Goal: Information Seeking & Learning: Learn about a topic

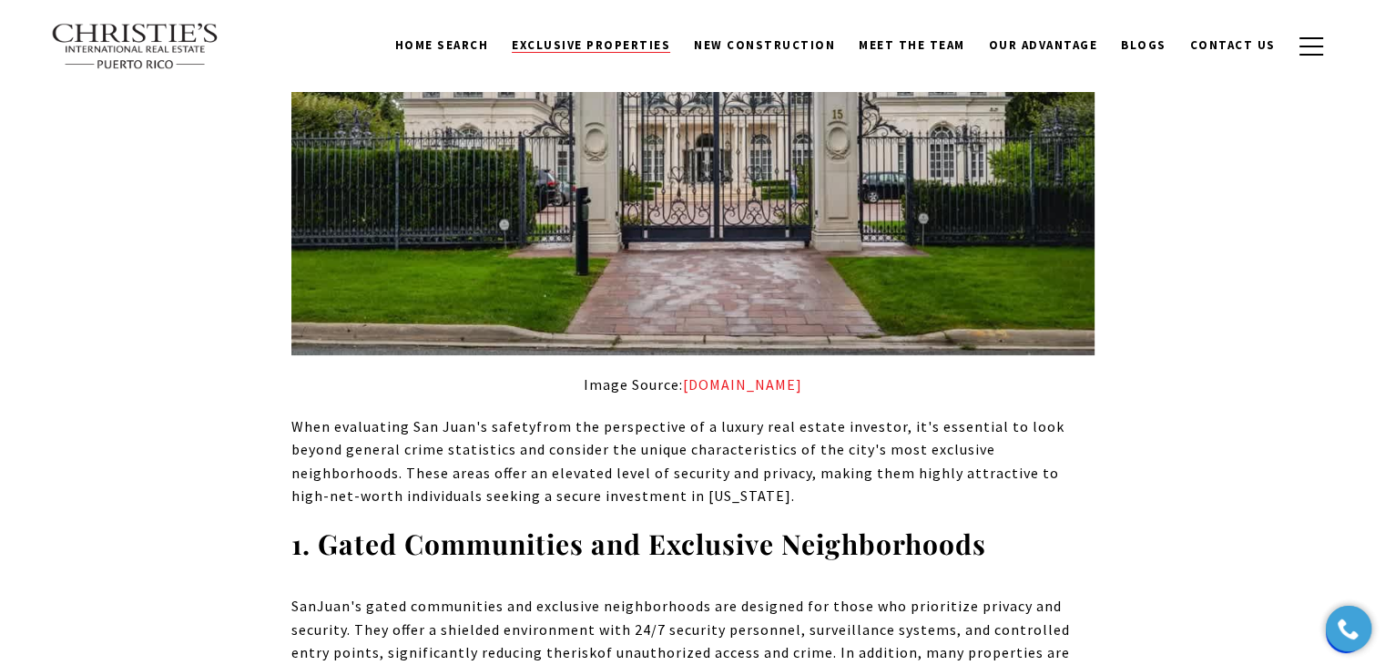
click at [636, 28] on link "Exclusive Properties" at bounding box center [591, 45] width 182 height 35
click at [623, 45] on span "Exclusive Properties" at bounding box center [591, 44] width 158 height 15
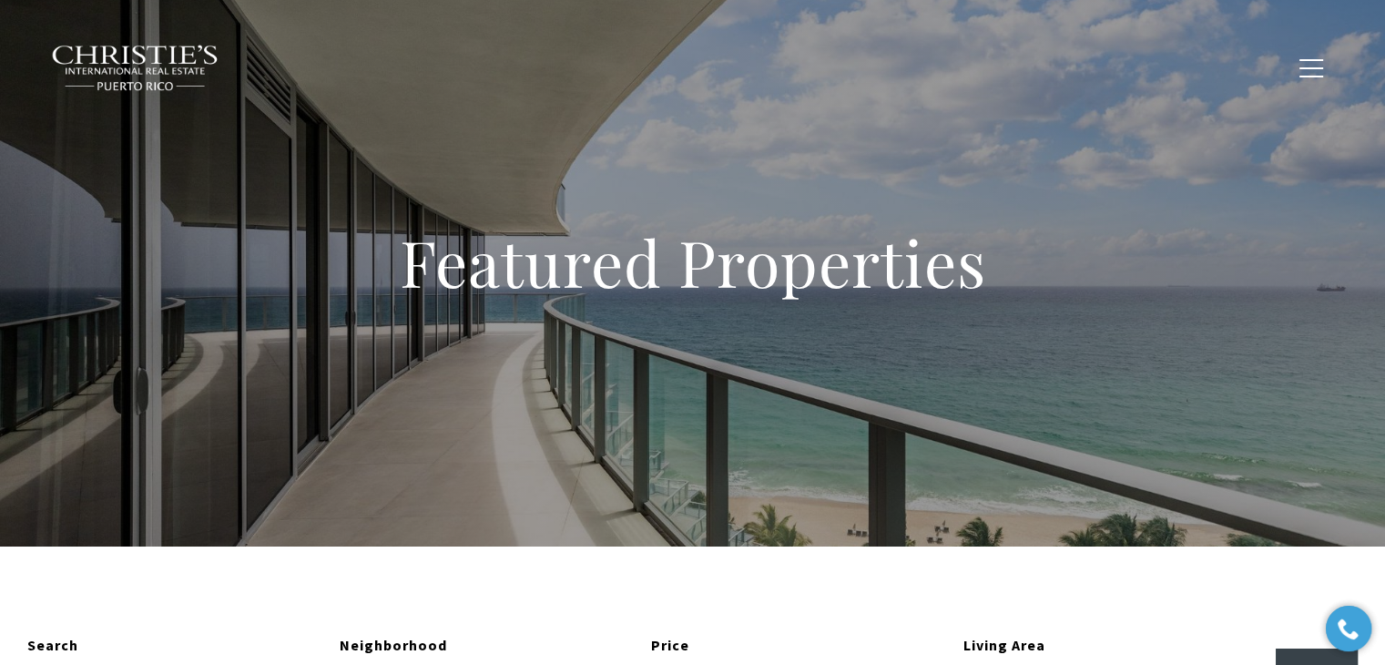
type input "**********"
type input "*********"
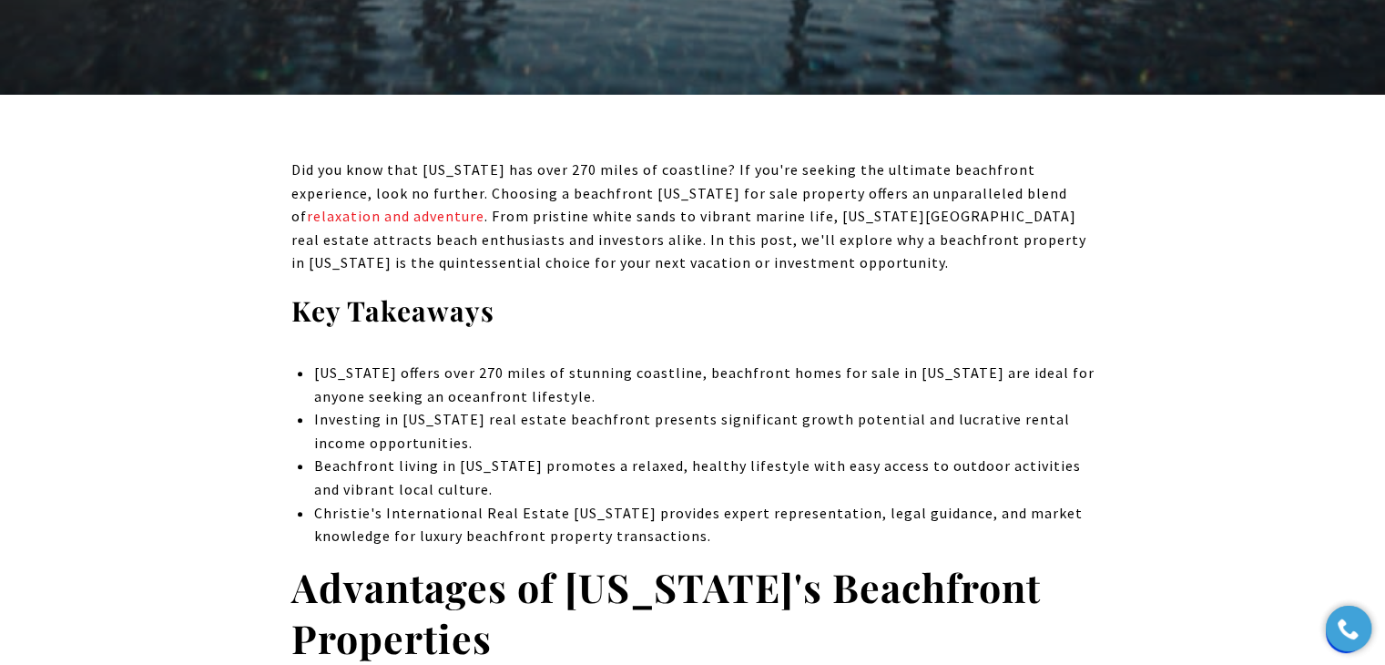
scroll to position [637, 0]
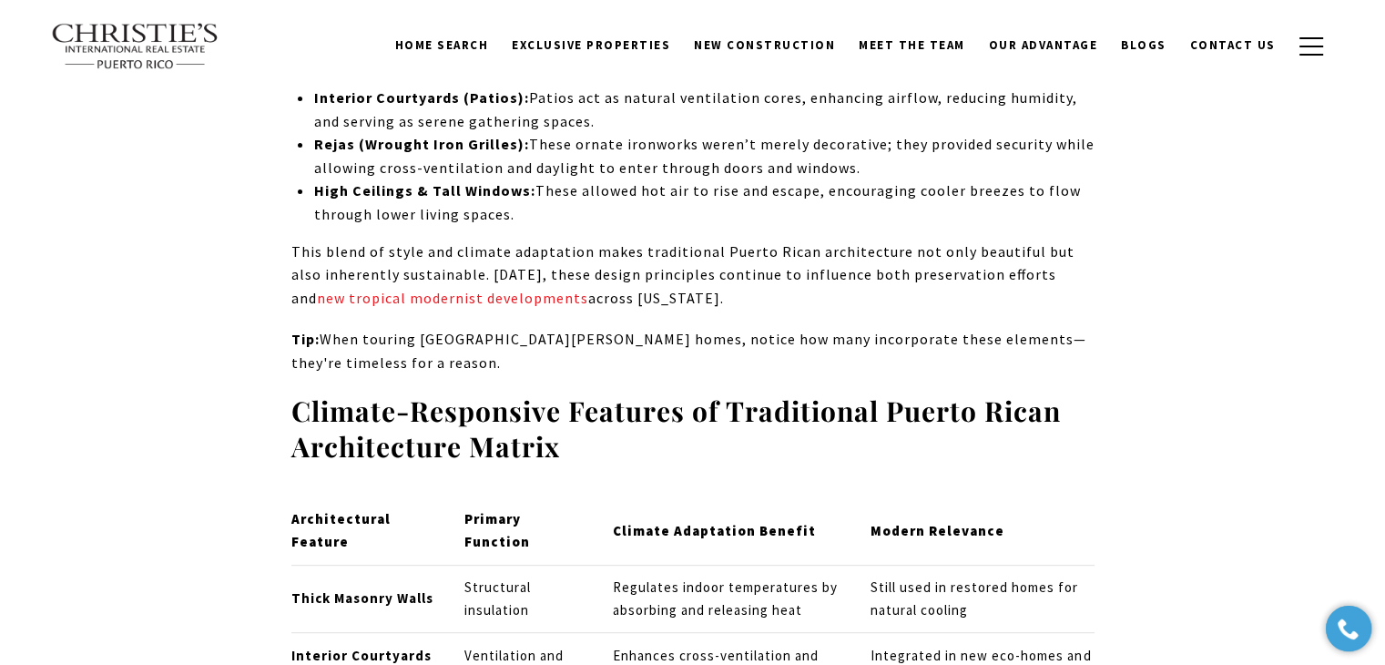
scroll to position [7391, 0]
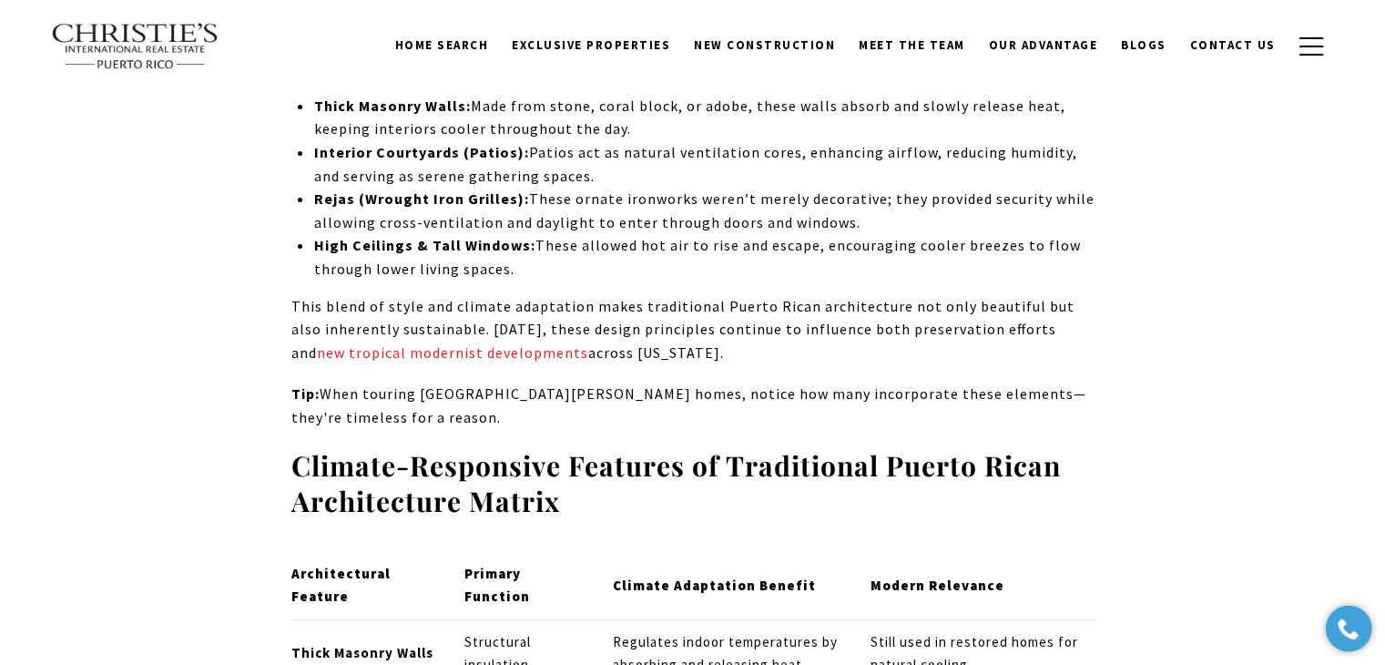
drag, startPoint x: 812, startPoint y: 376, endPoint x: 279, endPoint y: 331, distance: 535.5
copy p "Old San Juan, the answer to "how old is the city of Old San Juan?", dates back …"
drag, startPoint x: 646, startPoint y: 358, endPoint x: 278, endPoint y: 320, distance: 370.6
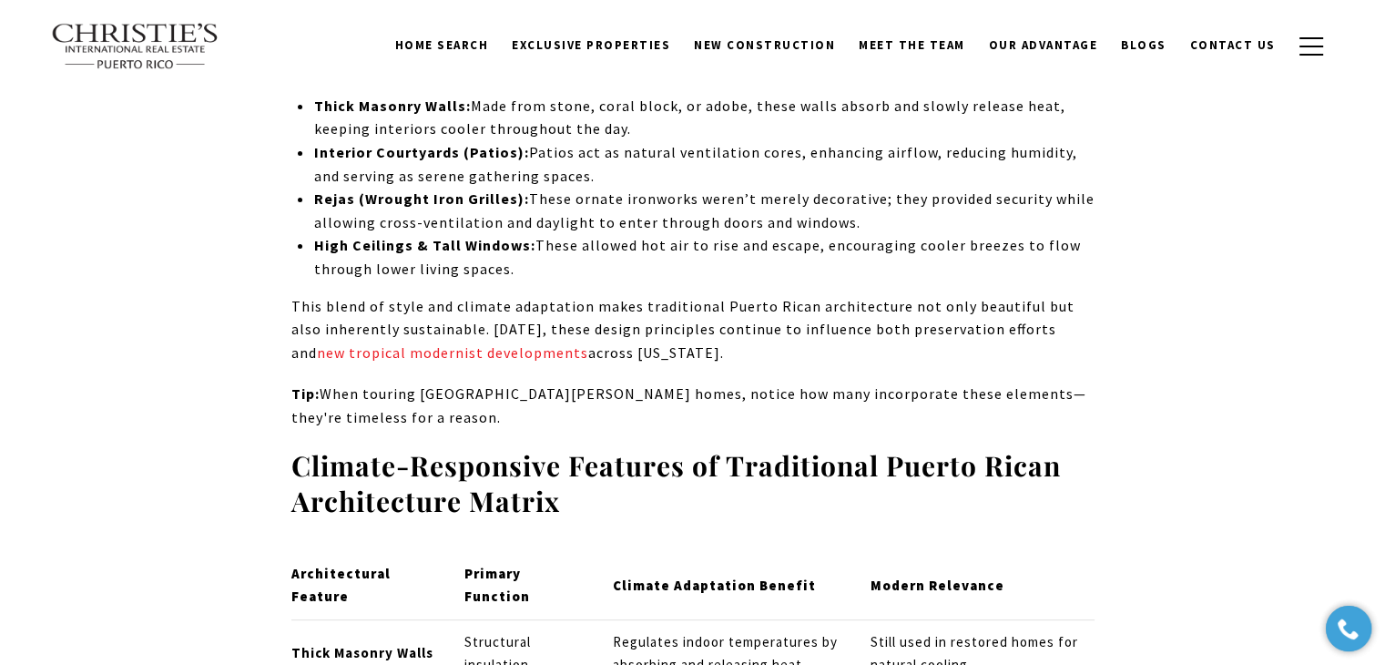
copy p "Old San Juan, the answer to "how old is the city of Old San Juan?", dates back …"
drag, startPoint x: 987, startPoint y: 281, endPoint x: 211, endPoint y: 252, distance: 776.3
copy strong "Historical and Cultural Significance of Old San Juan"
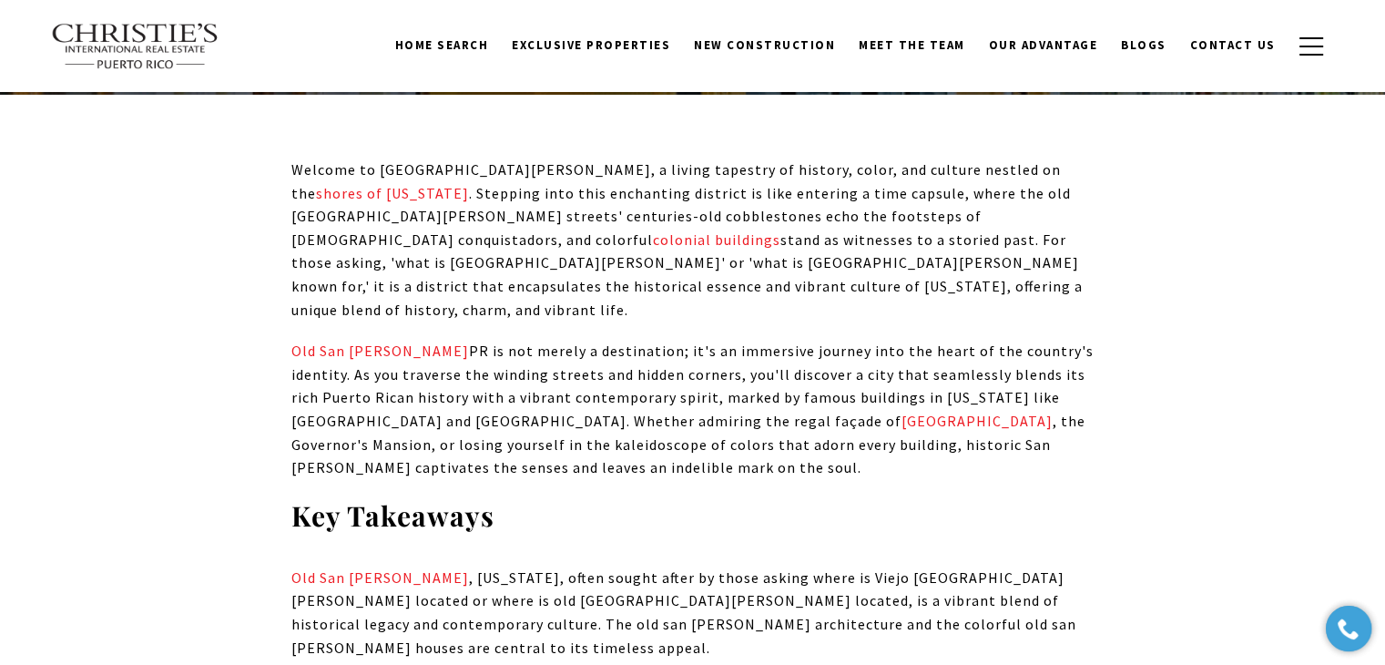
scroll to position [0, 0]
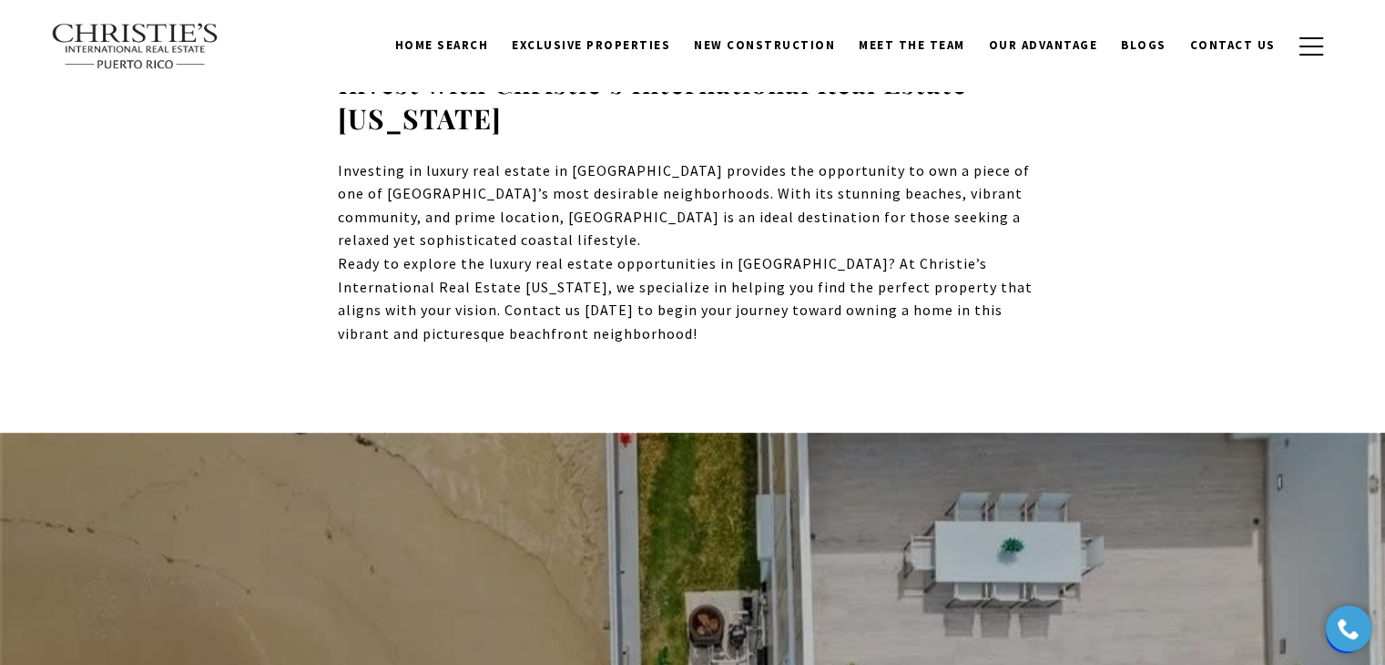
scroll to position [1457, 0]
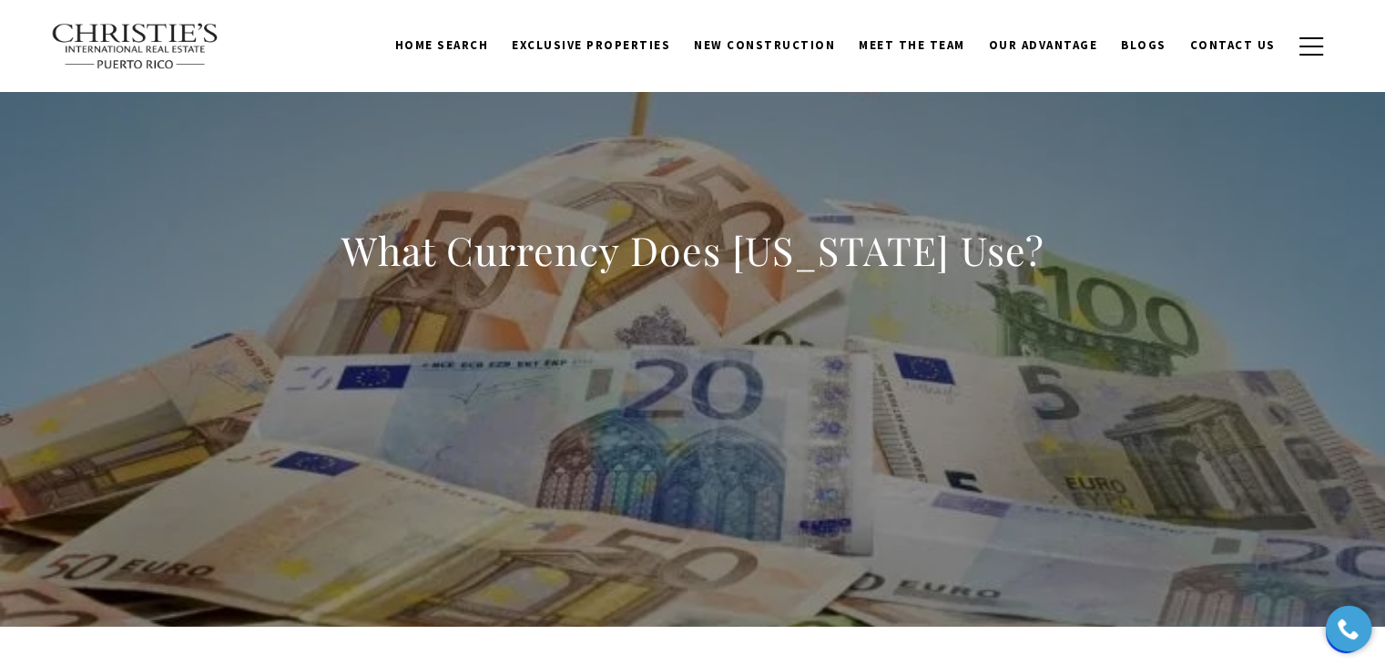
scroll to position [91, 0]
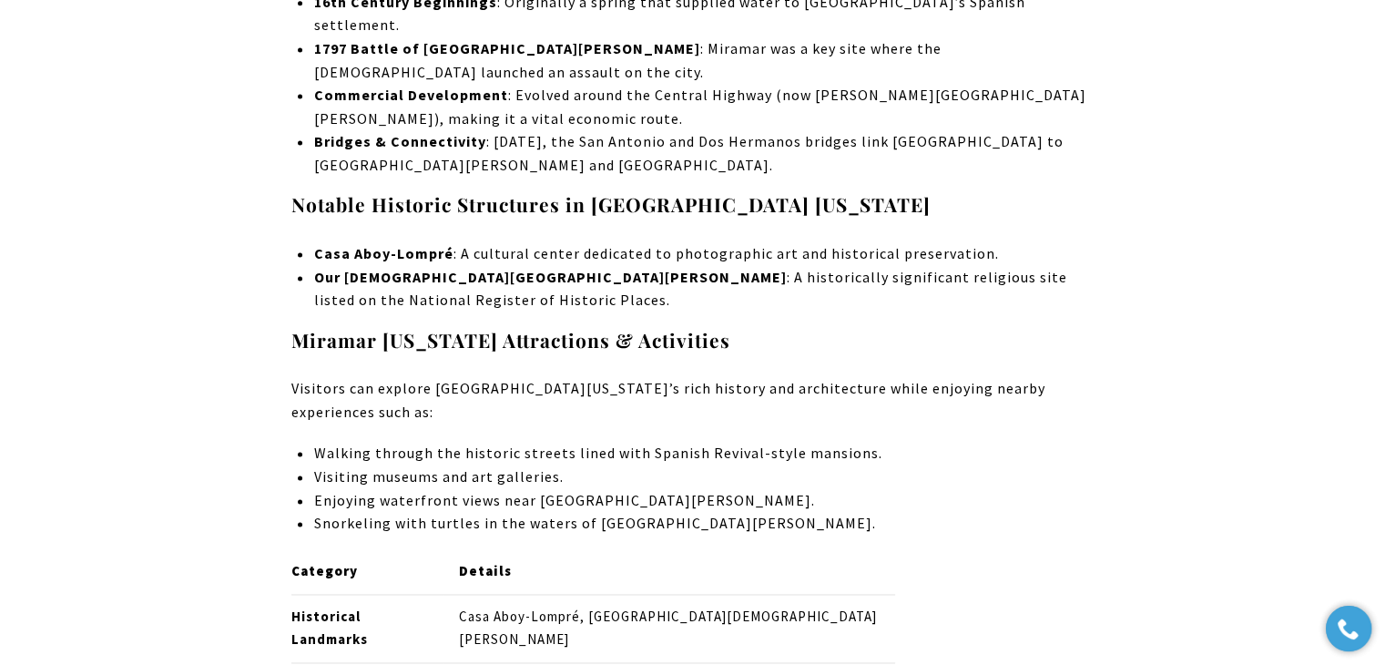
scroll to position [2556, 0]
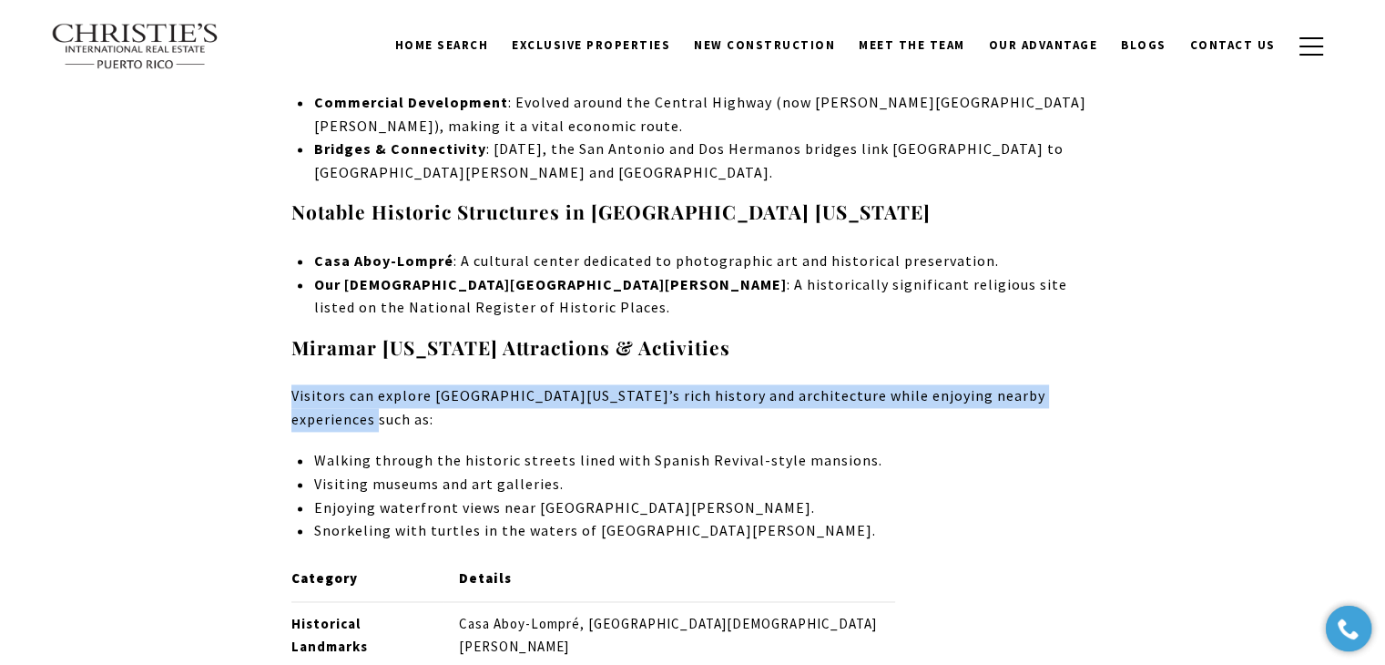
drag, startPoint x: 1096, startPoint y: 205, endPoint x: 262, endPoint y: 198, distance: 834.1
copy p "Visitors can explore Miramar Puerto Rico’s rich history and architecture while …"
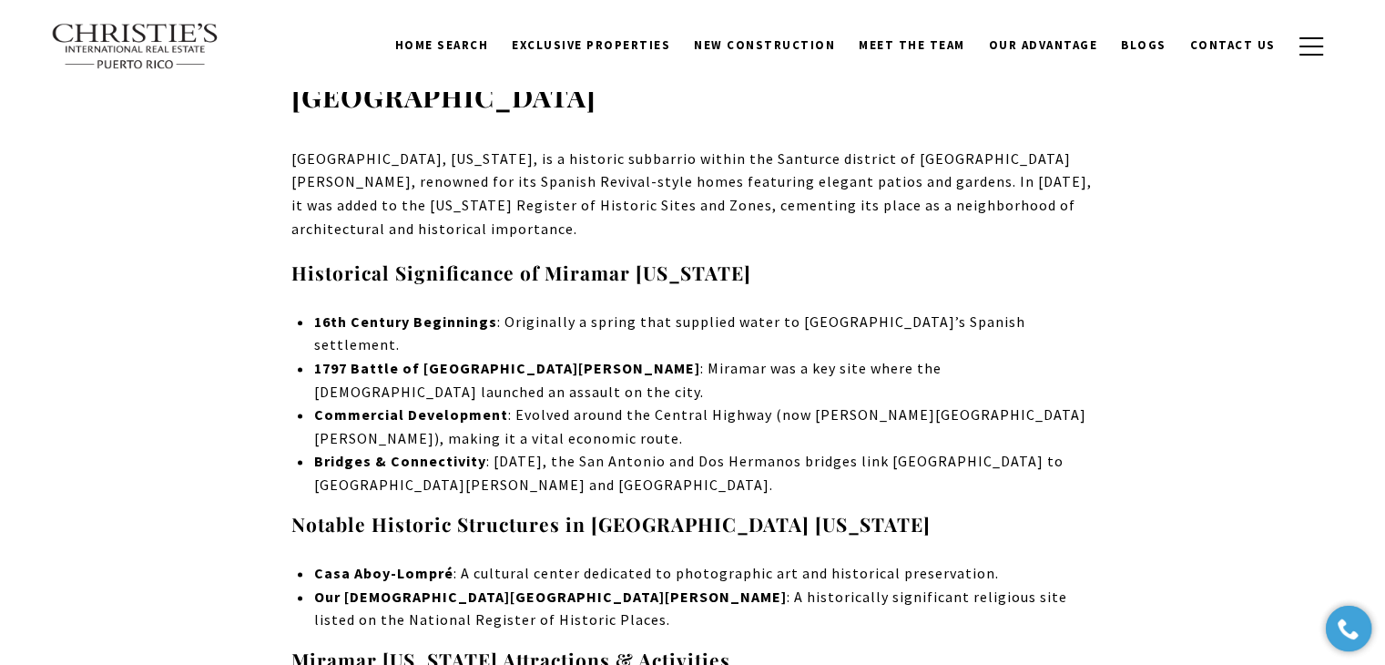
scroll to position [2283, 0]
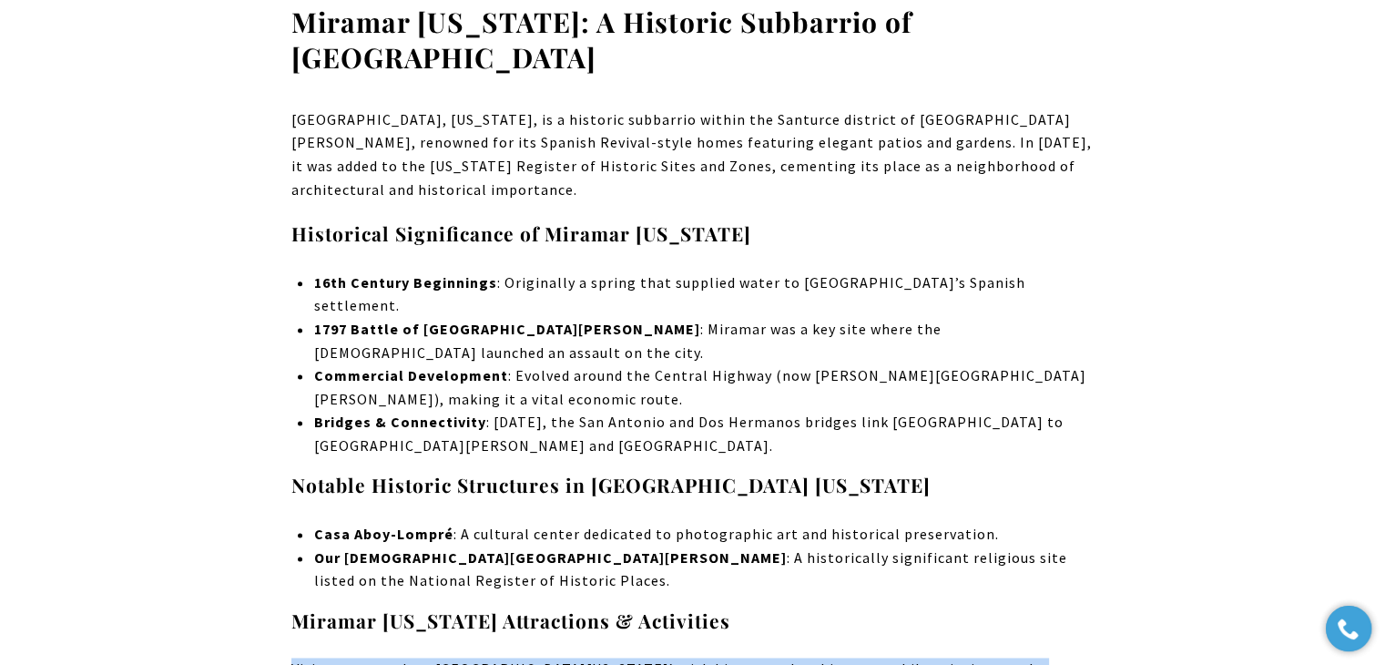
drag, startPoint x: 742, startPoint y: 420, endPoint x: 290, endPoint y: 414, distance: 452.6
copy strong "Miramar Puerto Rico Attractions & Activities"
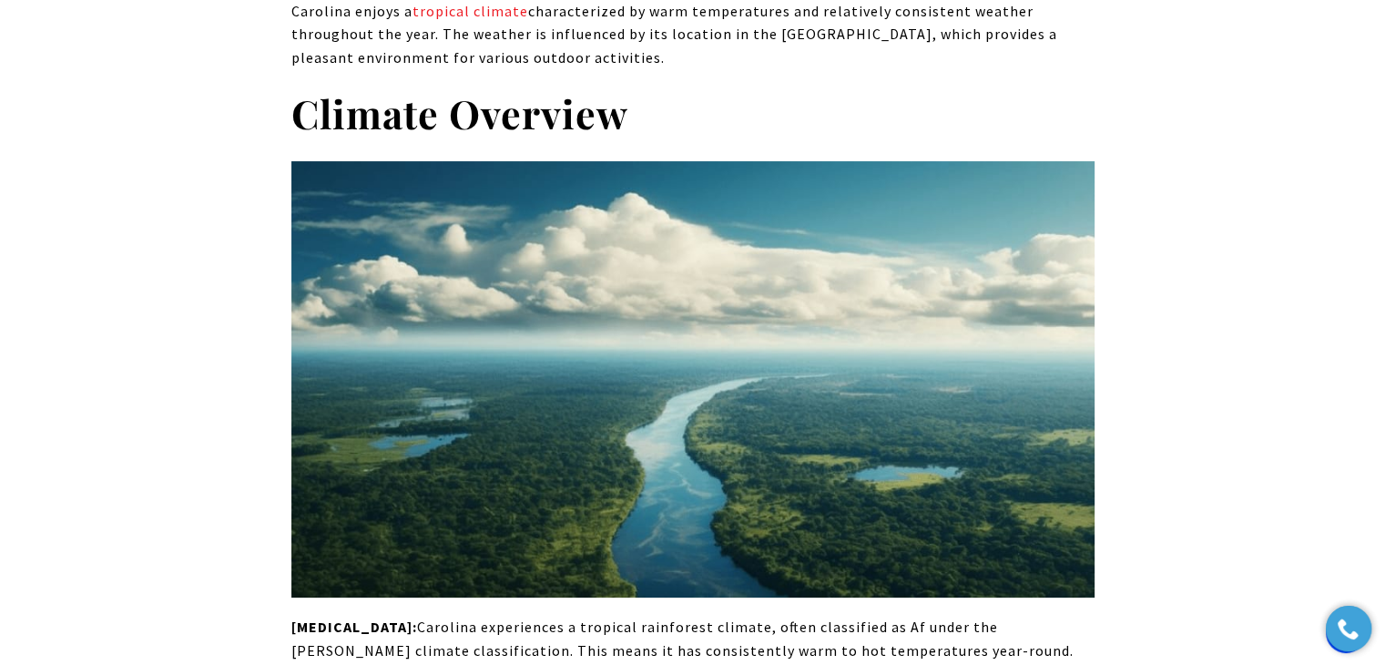
scroll to position [14493, 0]
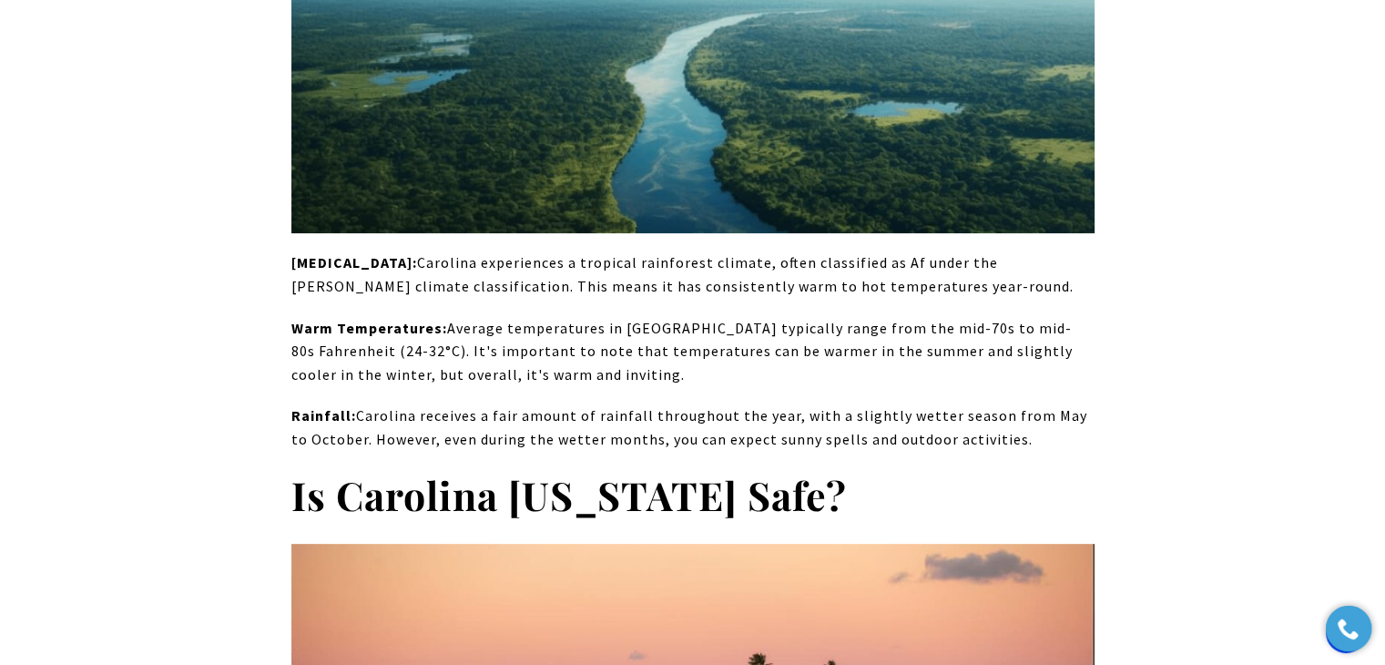
drag, startPoint x: 926, startPoint y: 517, endPoint x: 921, endPoint y: 554, distance: 37.6
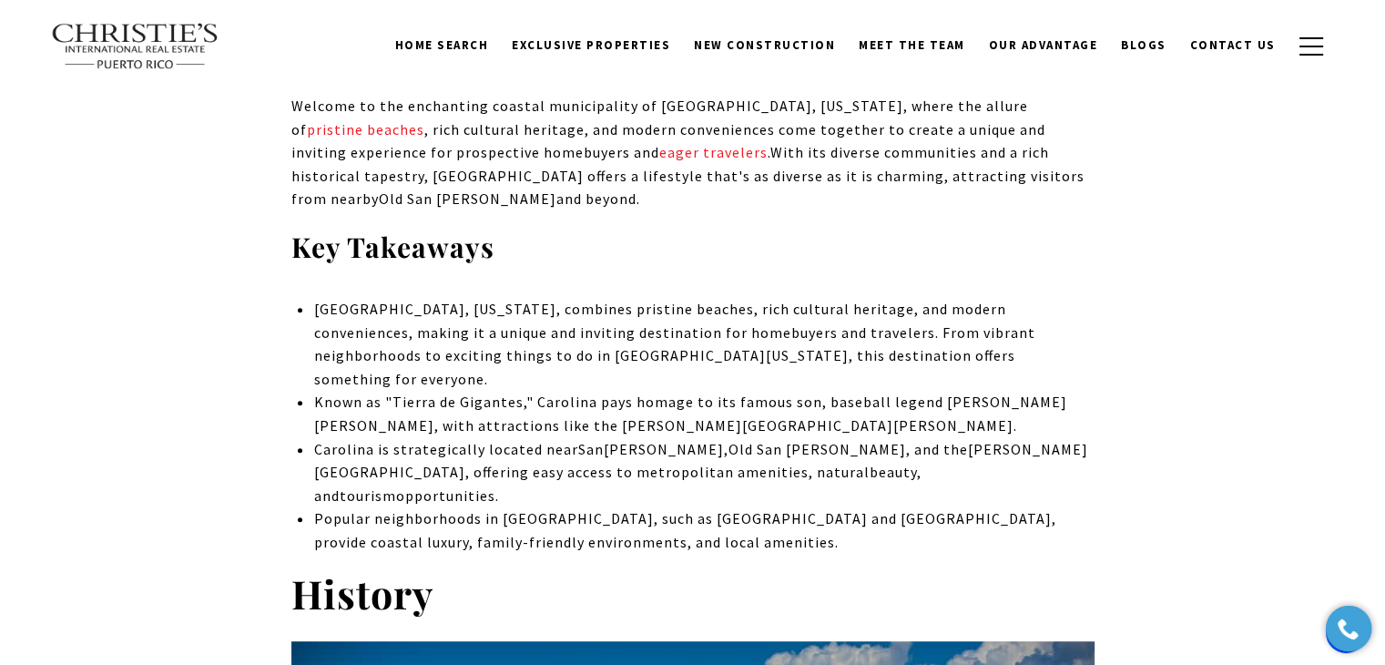
scroll to position [2604, 0]
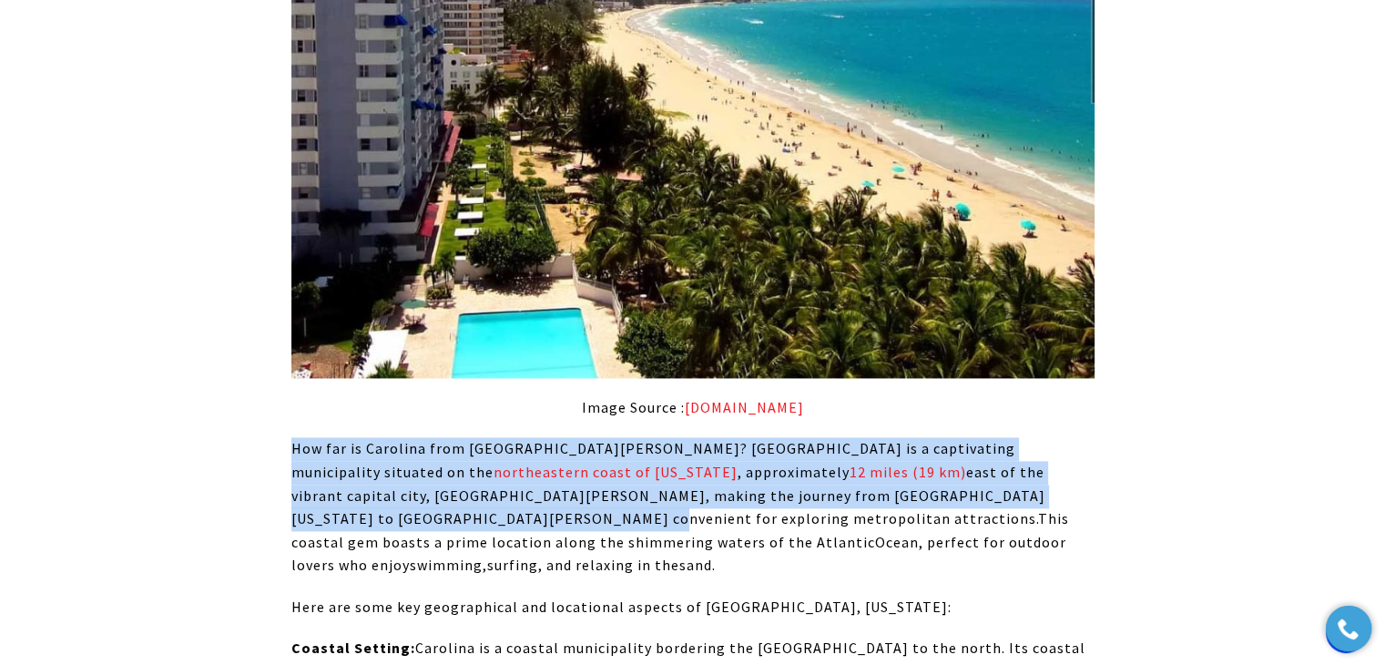
drag, startPoint x: 875, startPoint y: 335, endPoint x: 249, endPoint y: 289, distance: 627.2
copy p "How far is Carolina from San Juan? Carolina is a captivating municipality situa…"
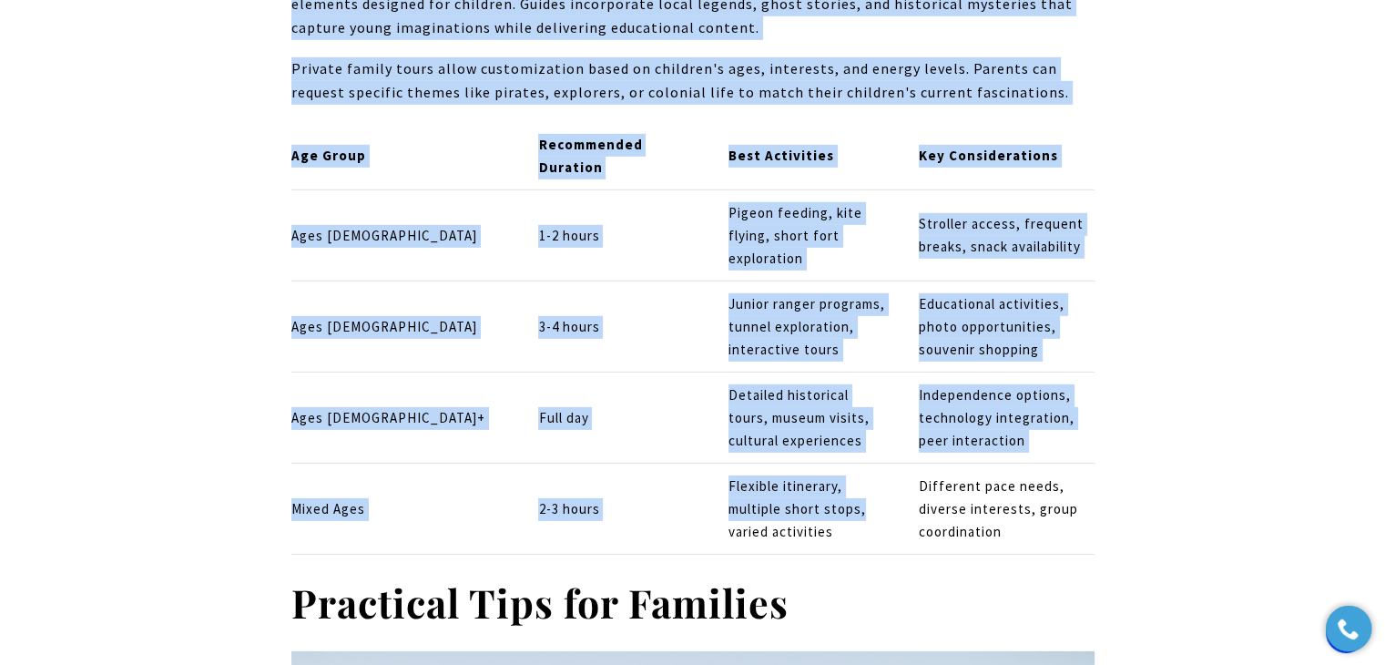
scroll to position [5641, 0]
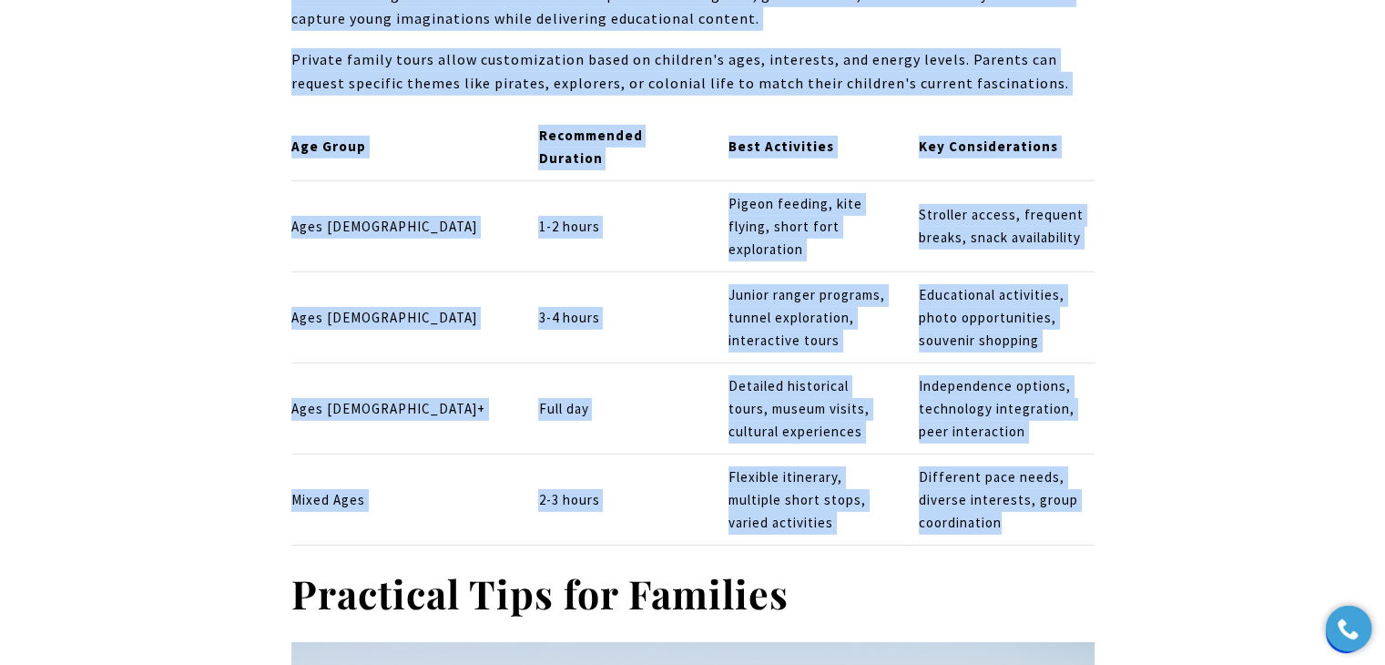
drag, startPoint x: 281, startPoint y: 241, endPoint x: 1087, endPoint y: 313, distance: 809.0
copy div "Educational Tour Options Professional tour companies create family-specific iti…"
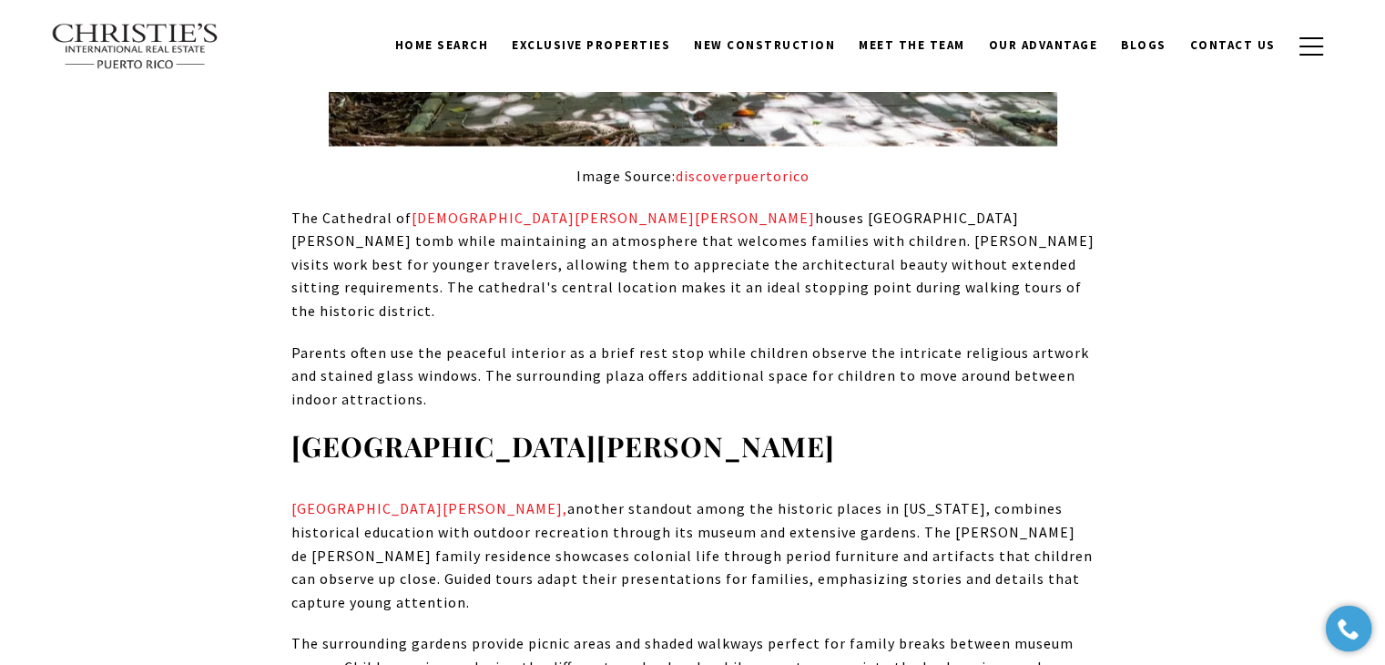
scroll to position [0, 0]
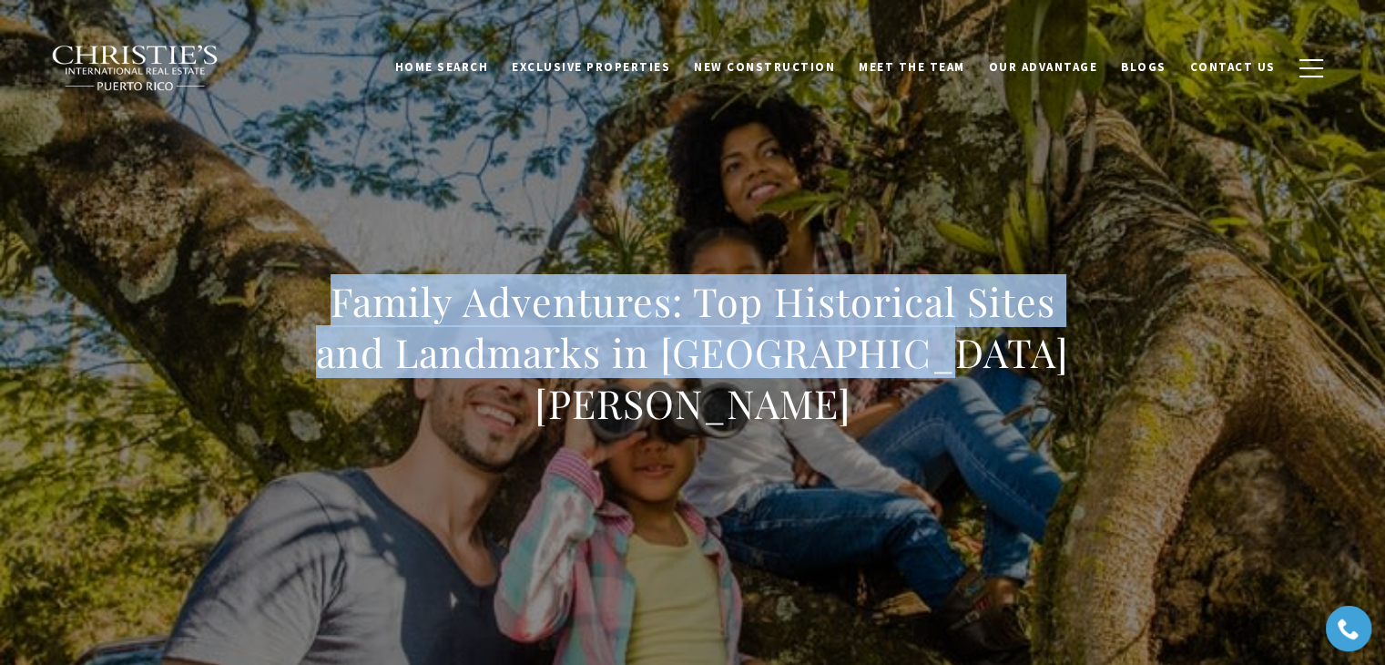
drag, startPoint x: 983, startPoint y: 388, endPoint x: 164, endPoint y: 309, distance: 823.3
click at [164, 309] on div "Family Adventures: Top Historical Sites and Landmarks in [GEOGRAPHIC_DATA][PERS…" at bounding box center [693, 364] width 1275 height 546
copy h1 "Family Adventures: Top Historical Sites and Landmarks in [GEOGRAPHIC_DATA][PERS…"
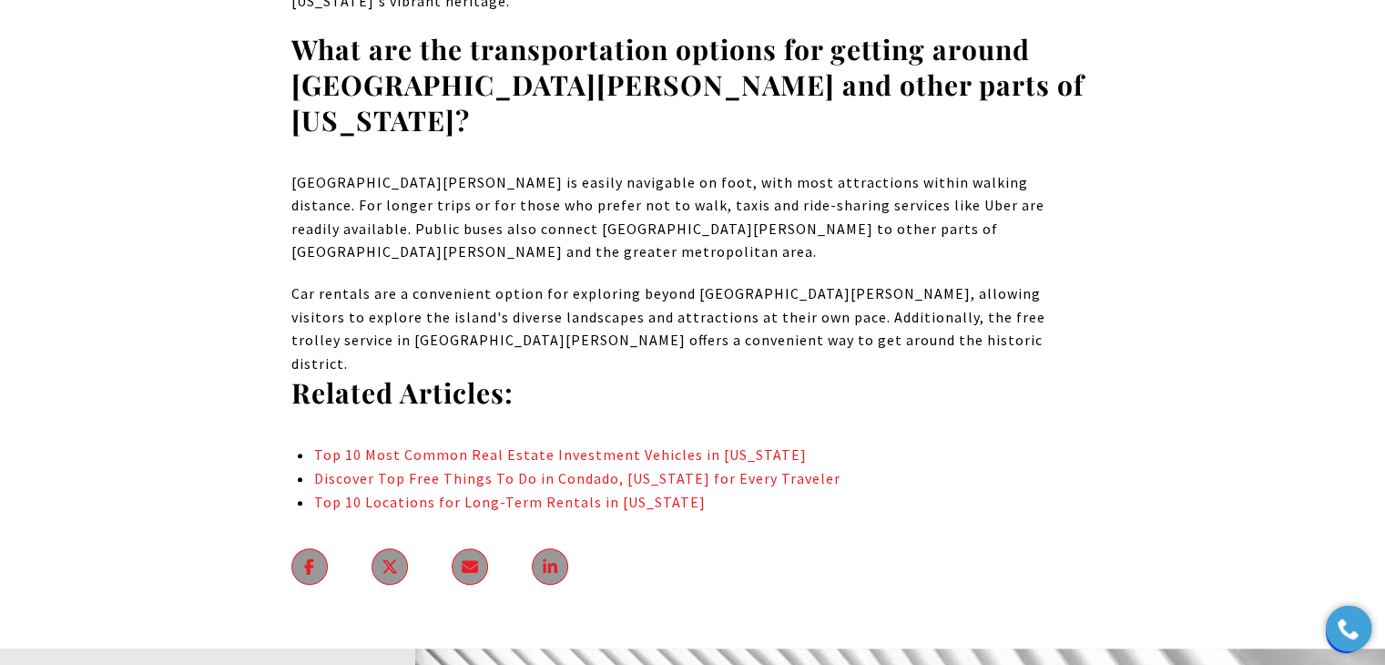
scroll to position [14386, 0]
